Goal: Task Accomplishment & Management: Use online tool/utility

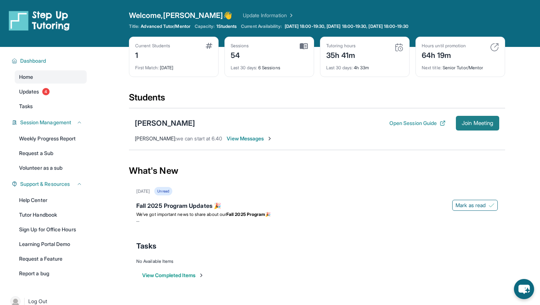
click at [478, 124] on span "Join Meeting" at bounding box center [478, 123] width 32 height 4
click at [473, 123] on span "Join Meeting" at bounding box center [478, 123] width 32 height 4
